Goal: Task Accomplishment & Management: Use online tool/utility

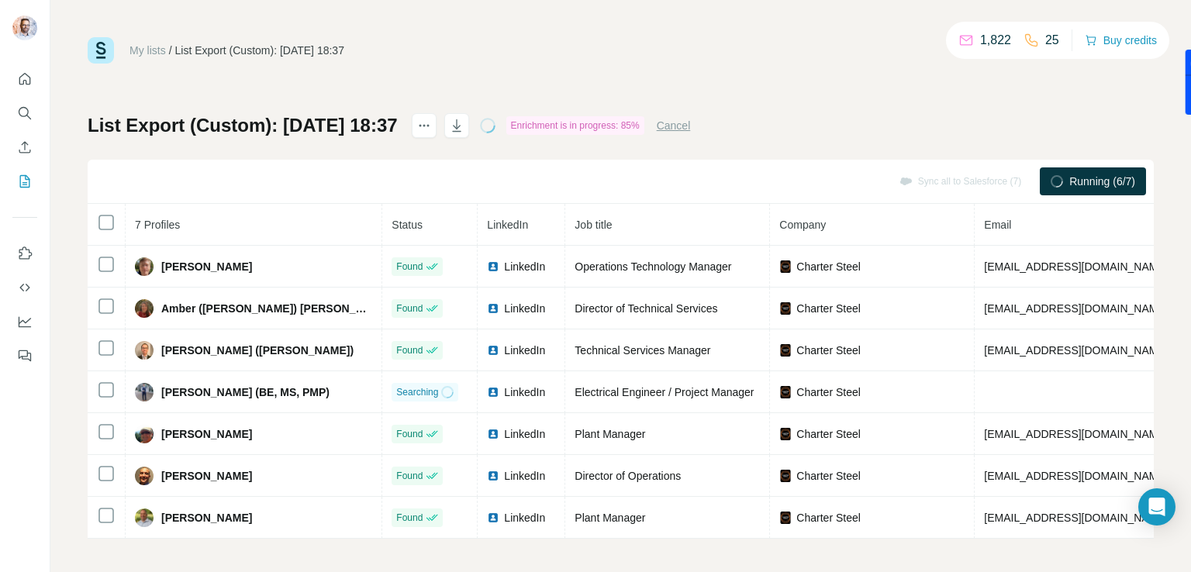
scroll to position [9, 0]
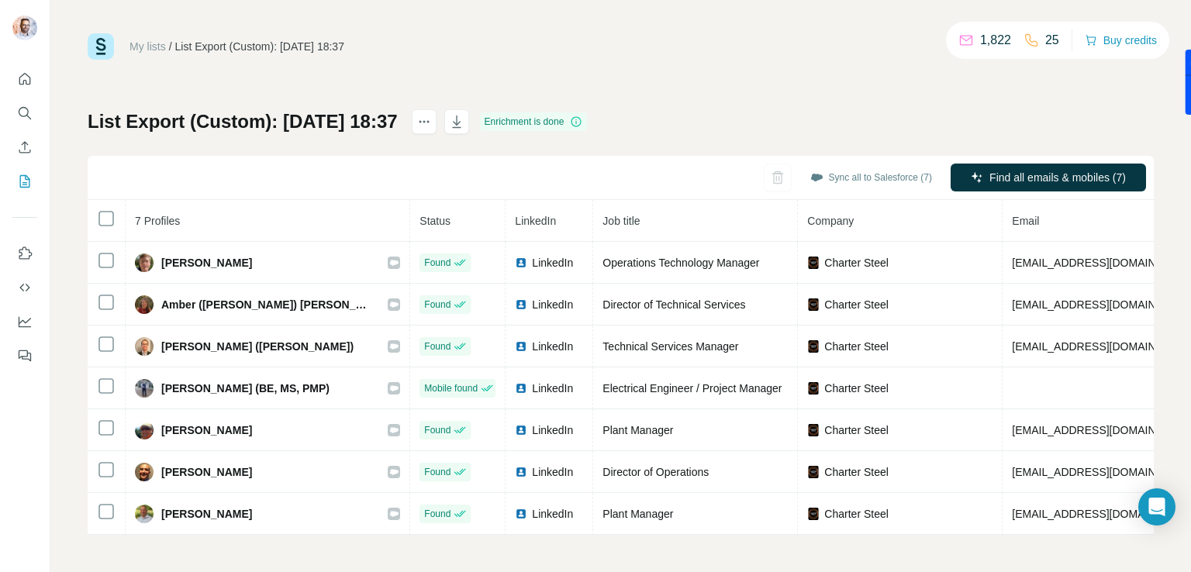
click at [174, 167] on div "Sync all to Salesforce (7) Find all emails & mobiles (7)" at bounding box center [621, 178] width 1066 height 44
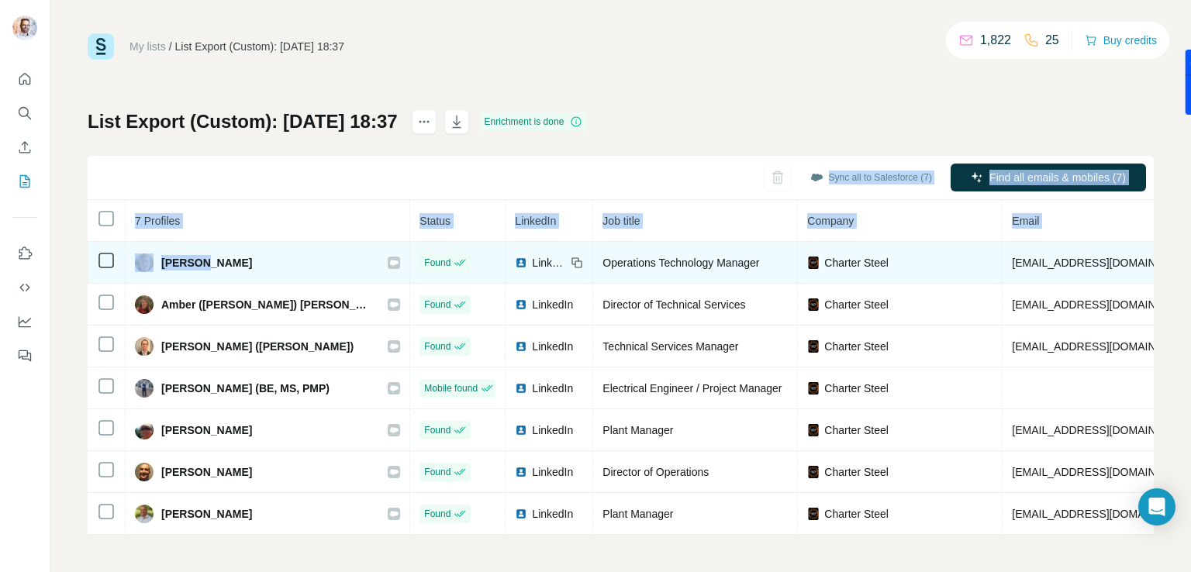
drag, startPoint x: 186, startPoint y: 190, endPoint x: 199, endPoint y: 258, distance: 69.4
click at [199, 258] on div "Sync all to Salesforce (7) Find all emails & mobiles (7) 7 Profiles Status Link…" at bounding box center [621, 345] width 1066 height 379
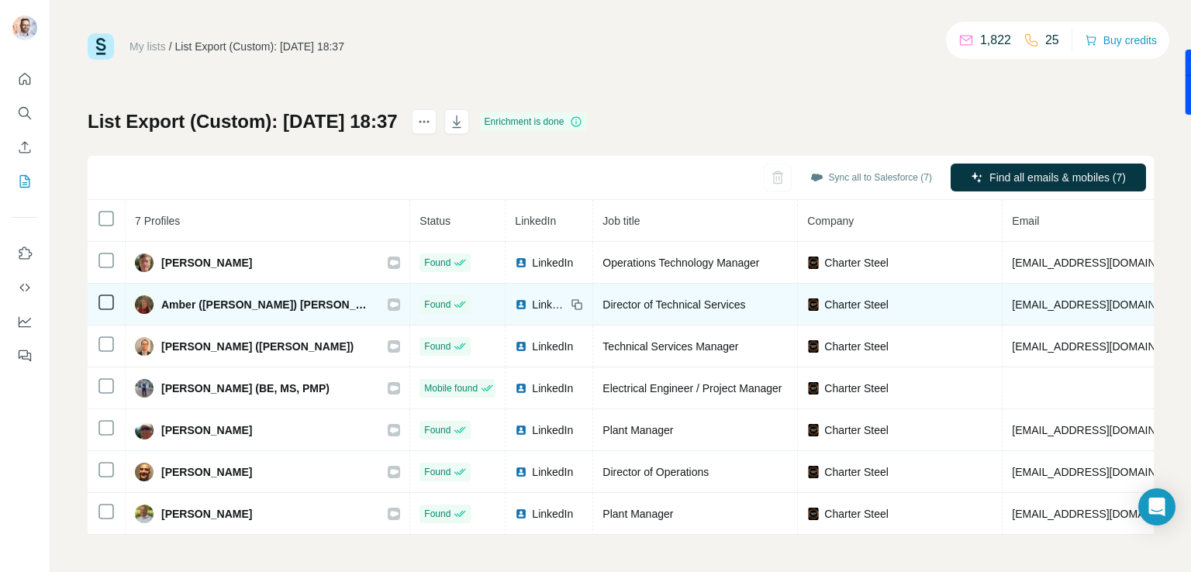
click at [214, 285] on td "Amber ([PERSON_NAME]) [PERSON_NAME]" at bounding box center [268, 305] width 285 height 42
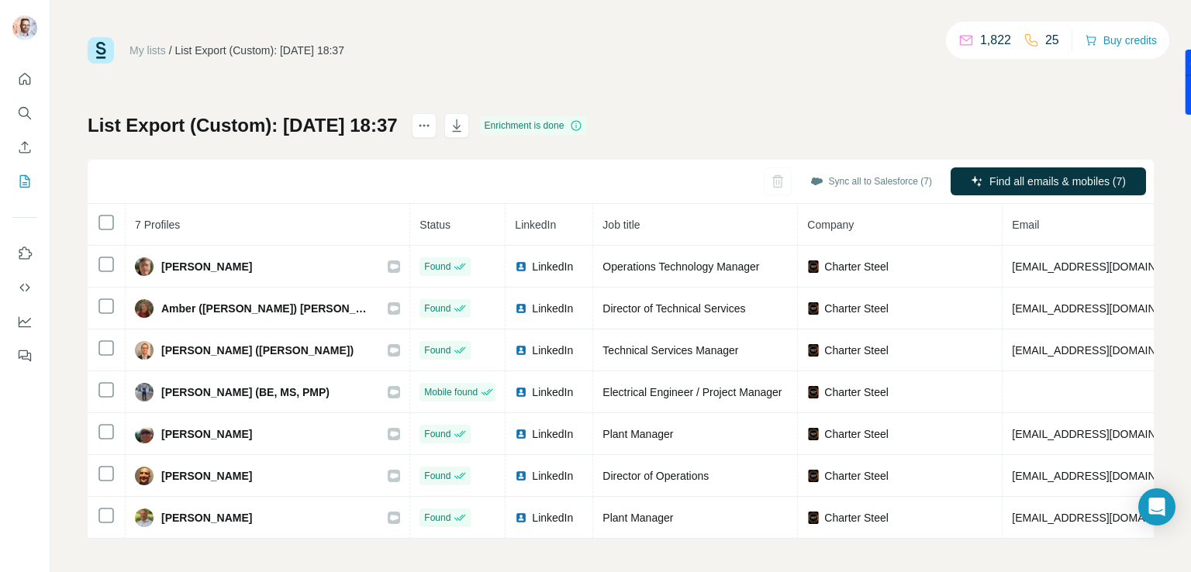
scroll to position [0, 0]
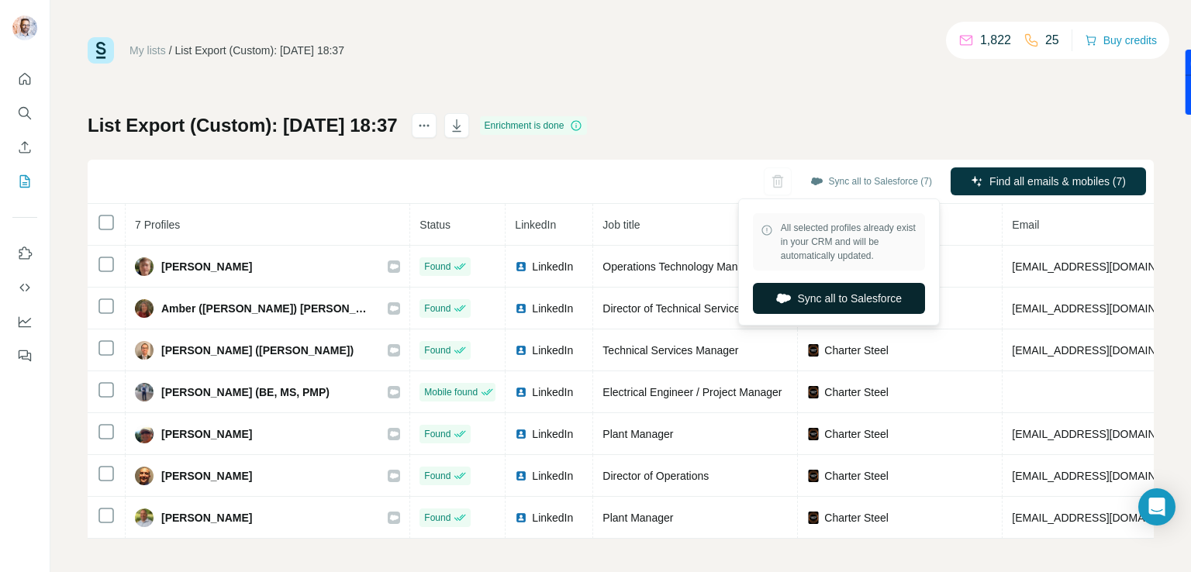
click at [835, 299] on button "Sync all to Salesforce" at bounding box center [839, 298] width 172 height 31
